Goal: Find specific page/section: Locate a particular part of the current website

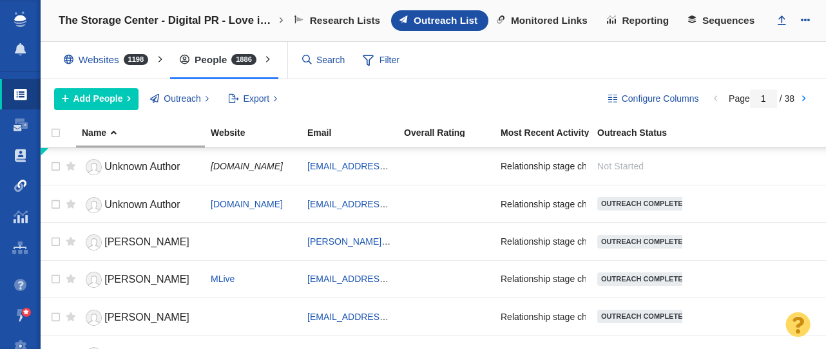
click at [17, 185] on span at bounding box center [20, 186] width 13 height 13
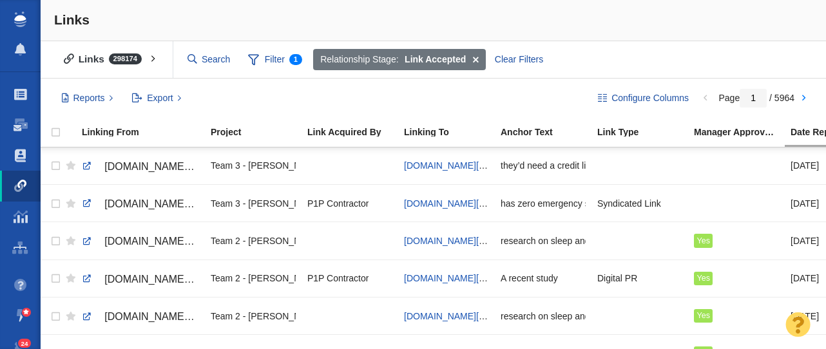
scroll to position [562, 0]
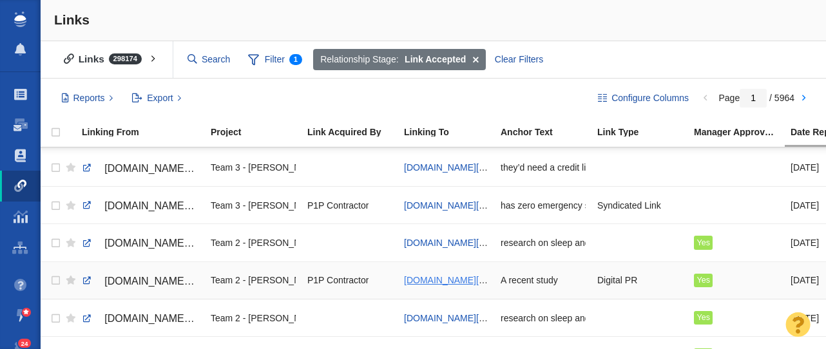
click at [470, 284] on span "[DOMAIN_NAME][URL]" at bounding box center [451, 280] width 95 height 10
click at [437, 280] on span "[DOMAIN_NAME][URL]" at bounding box center [451, 280] width 95 height 10
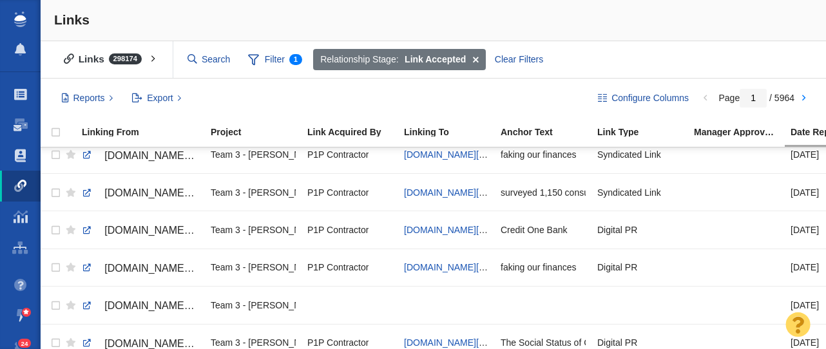
scroll to position [0, 0]
